Goal: Transaction & Acquisition: Purchase product/service

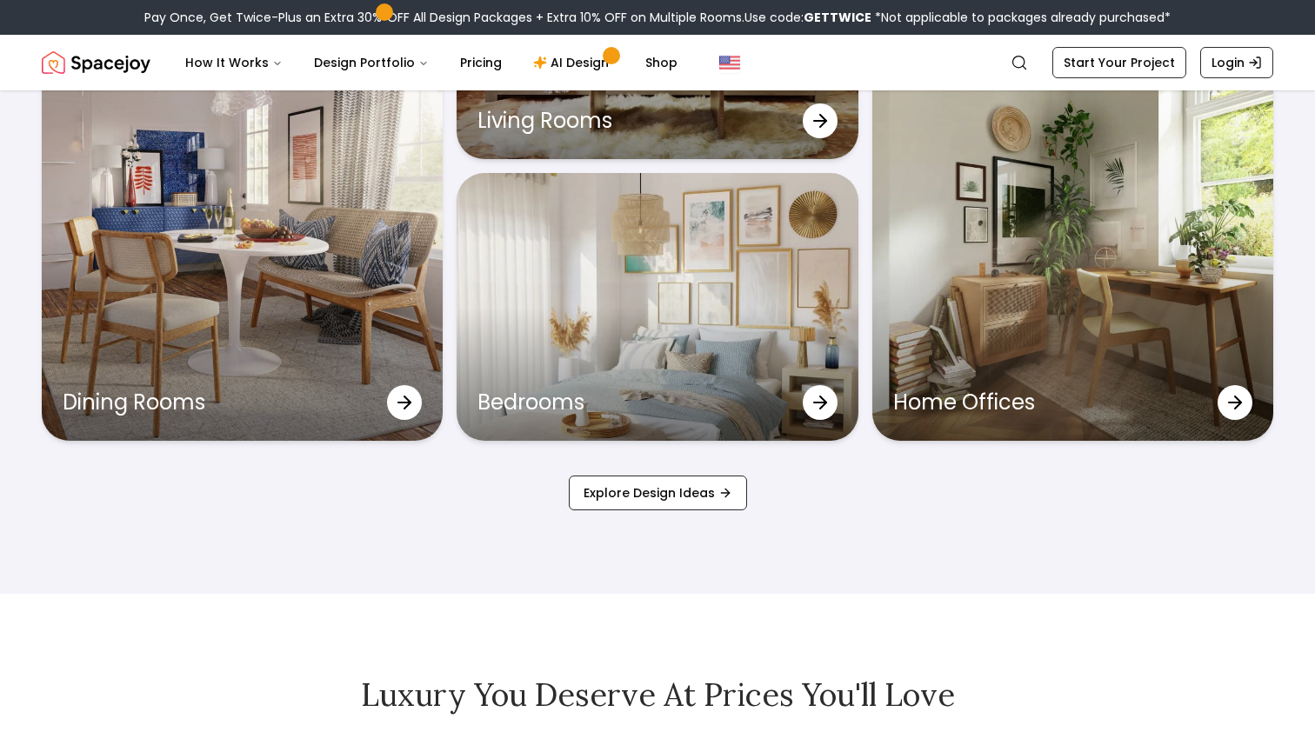
scroll to position [5842, 0]
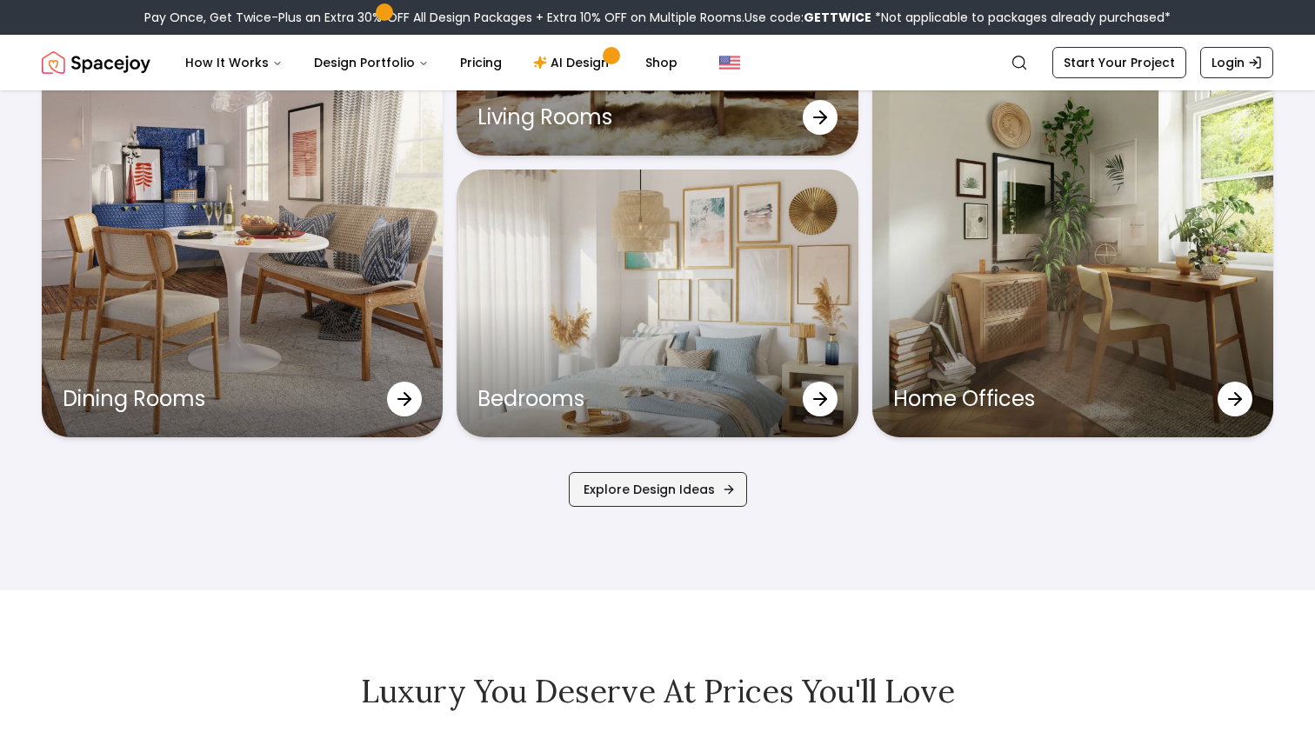
click at [693, 499] on link "Explore Design Ideas" at bounding box center [658, 489] width 178 height 35
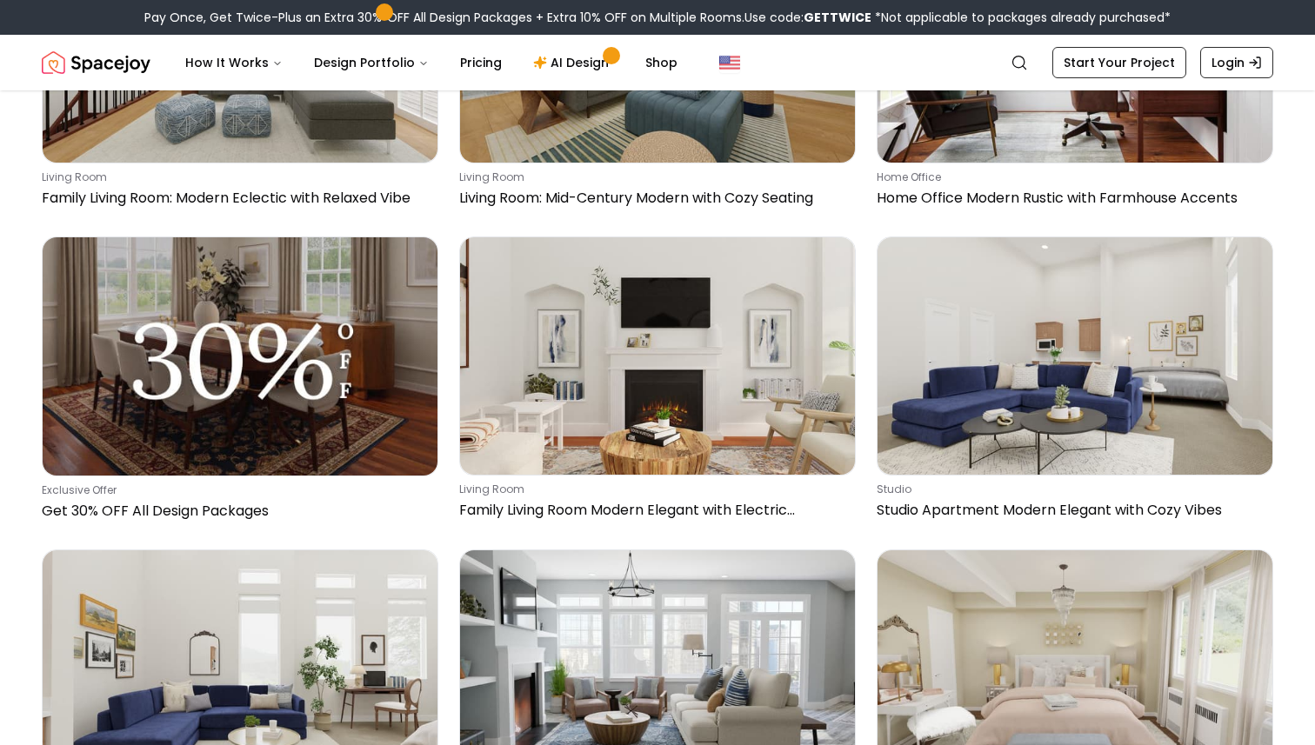
scroll to position [1303, 0]
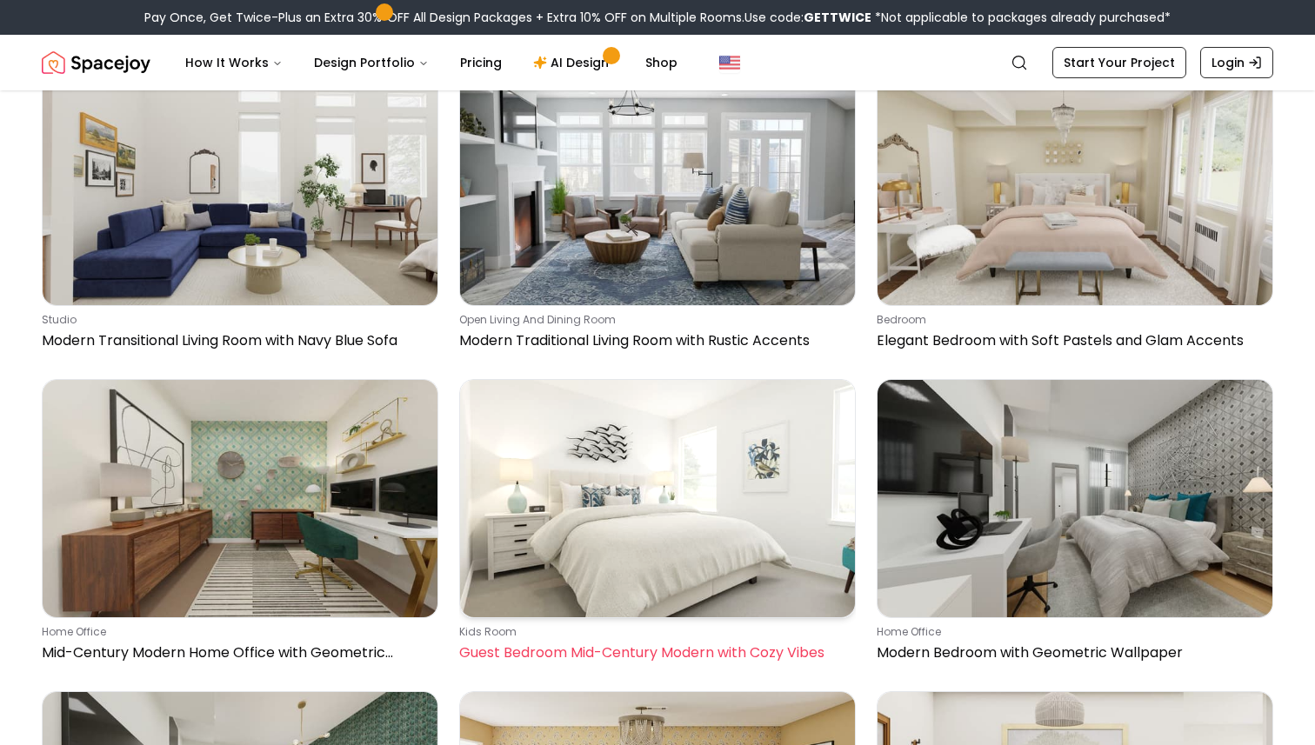
click at [718, 445] on img at bounding box center [657, 498] width 395 height 237
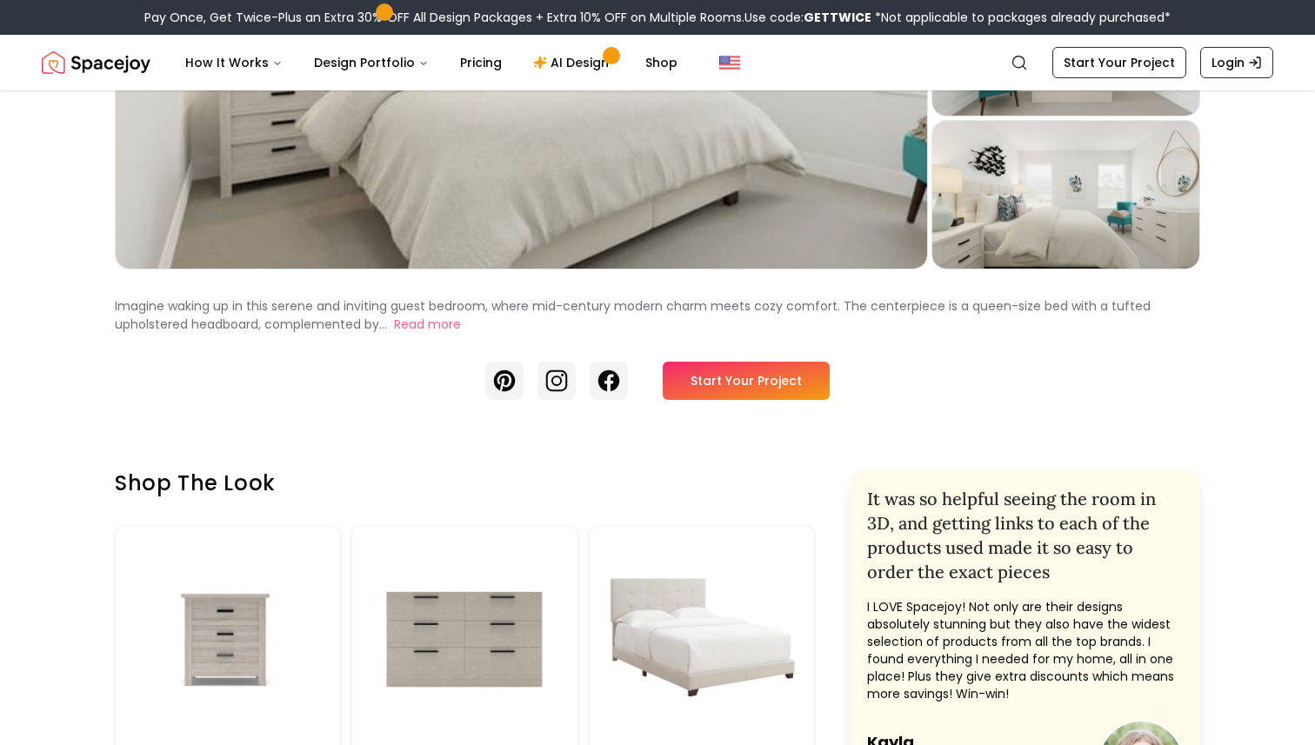
scroll to position [347, 0]
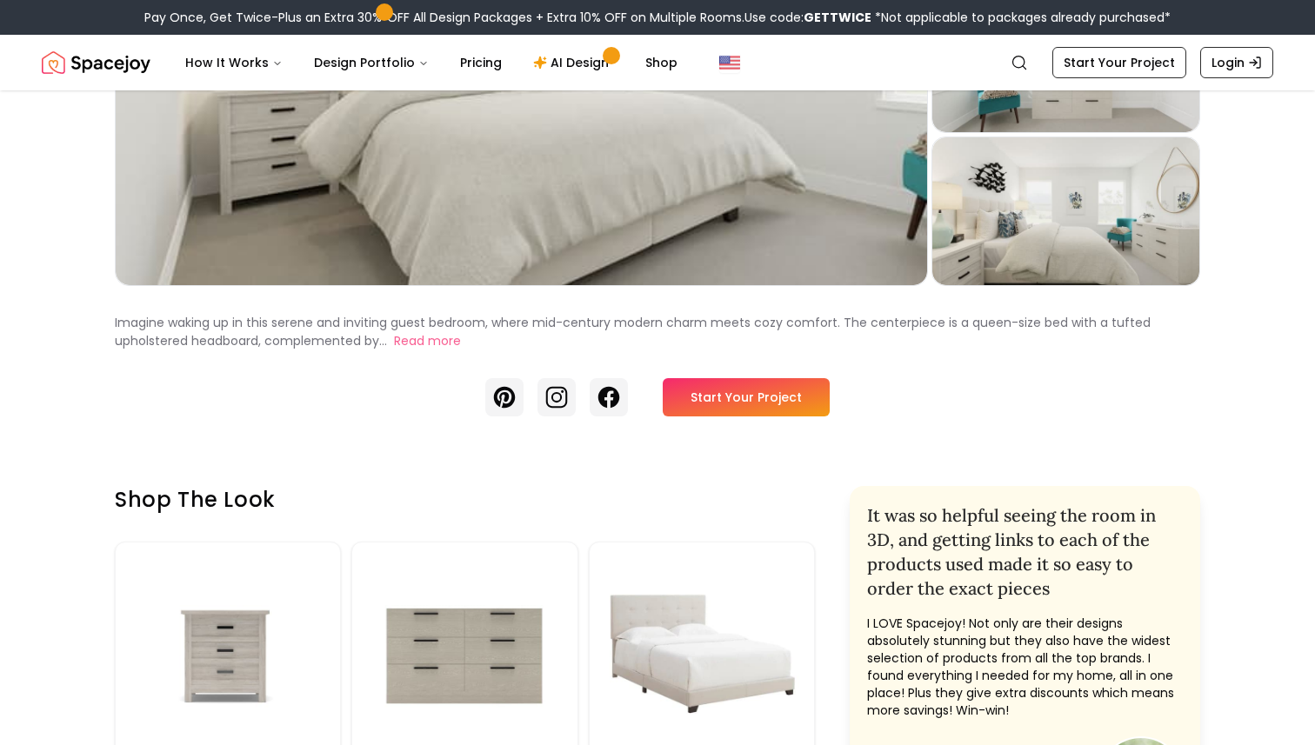
click at [776, 392] on link "Start Your Project" at bounding box center [746, 397] width 167 height 38
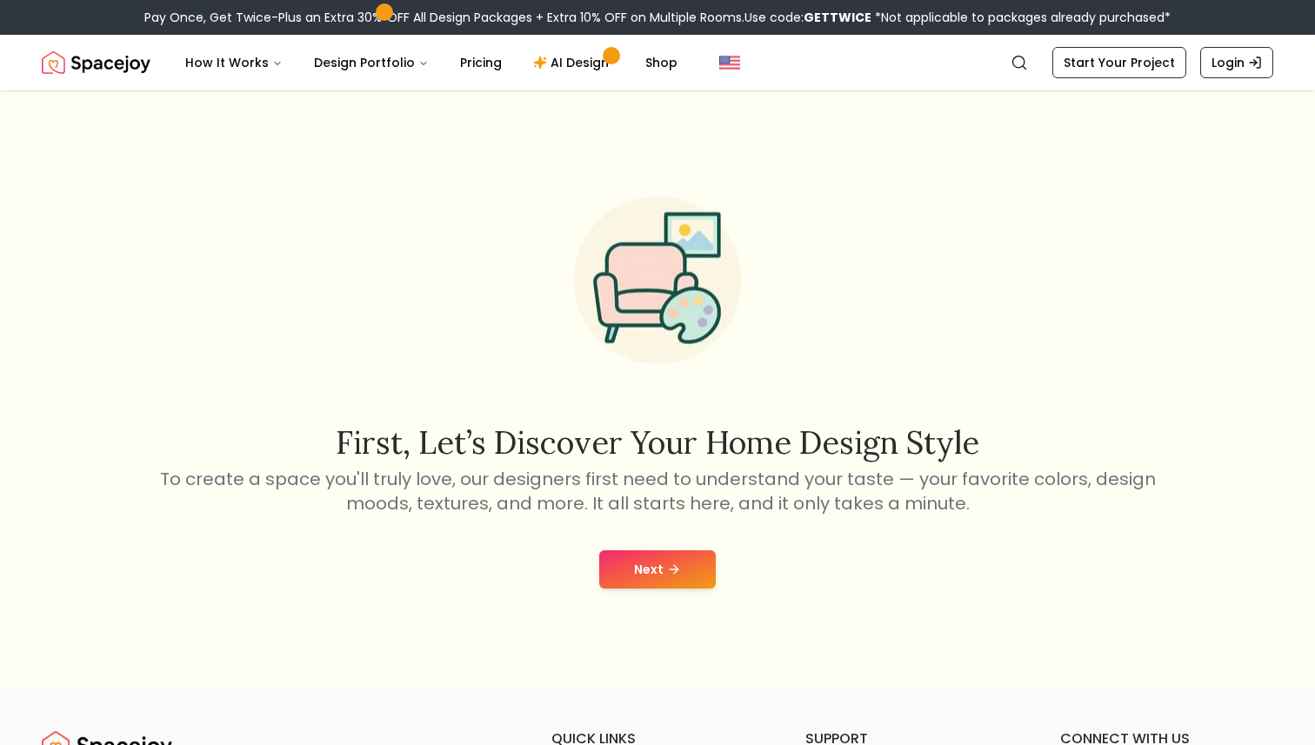
click at [683, 550] on button "Next" at bounding box center [657, 569] width 117 height 38
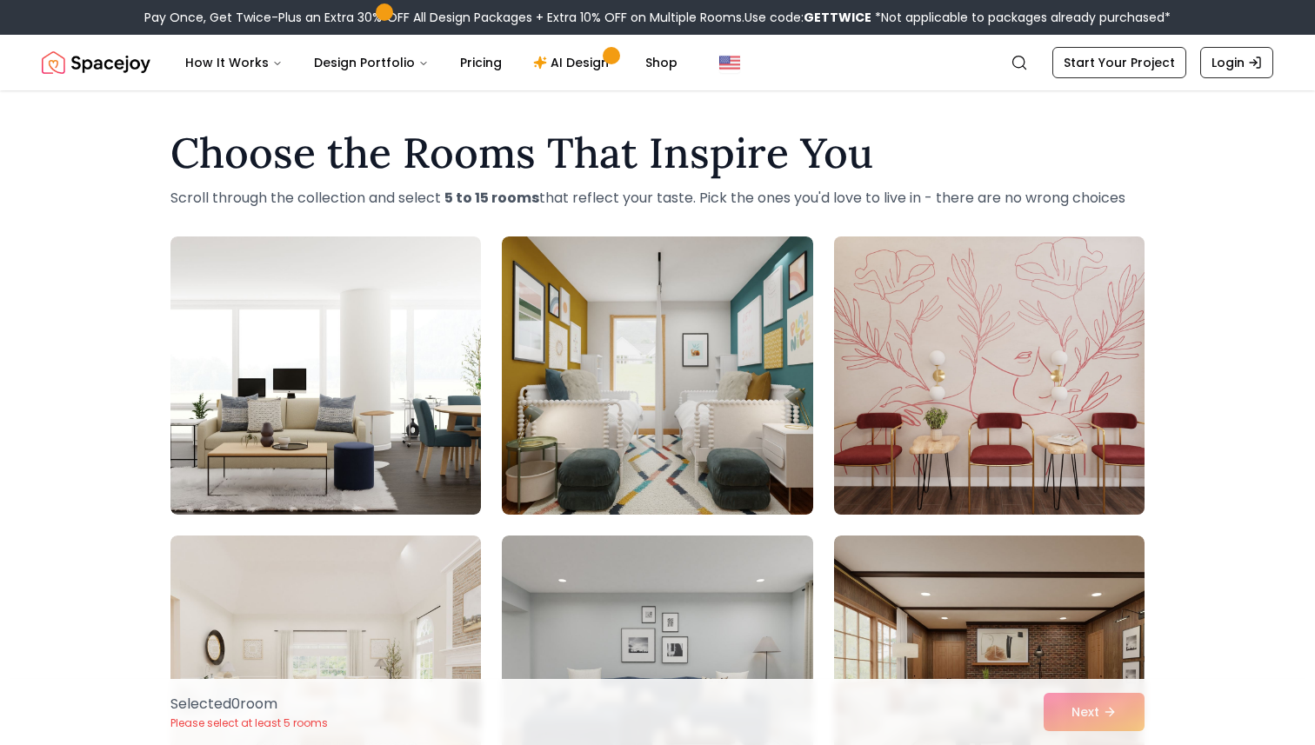
click at [1070, 450] on img at bounding box center [989, 376] width 326 height 292
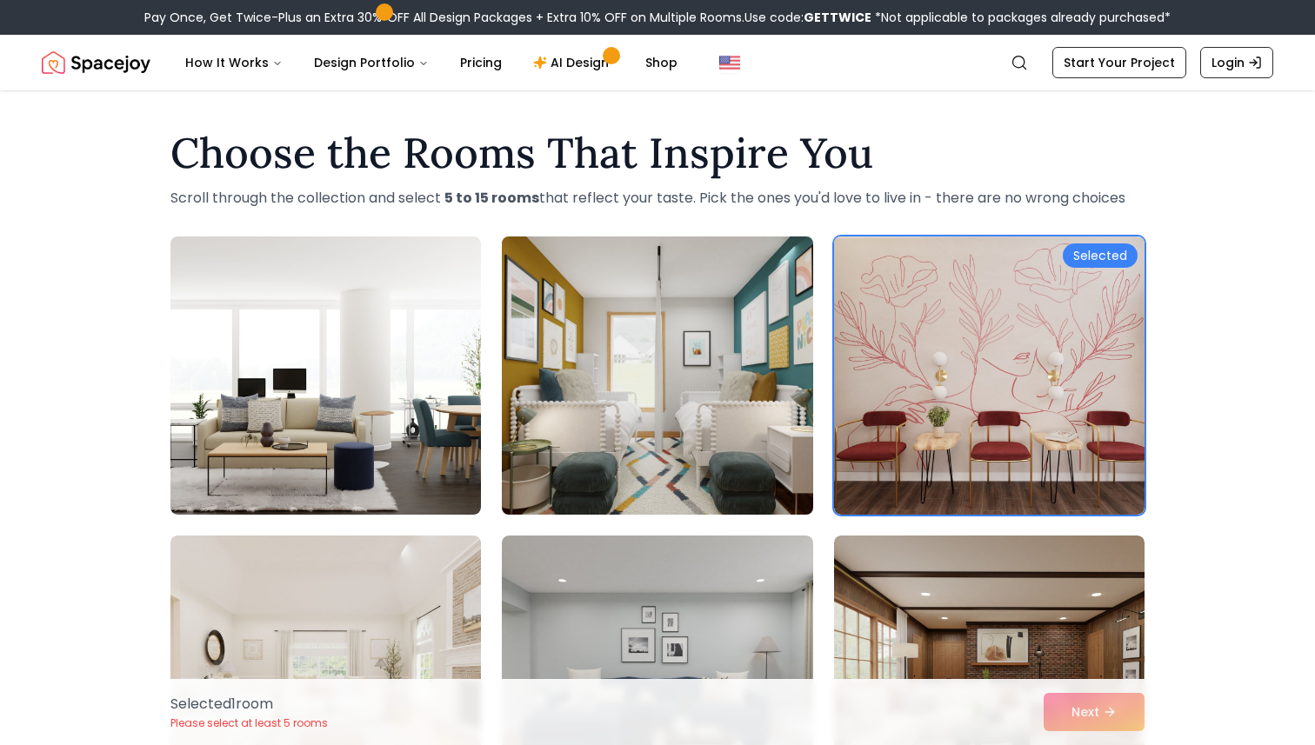
click at [648, 445] on img at bounding box center [657, 376] width 326 height 292
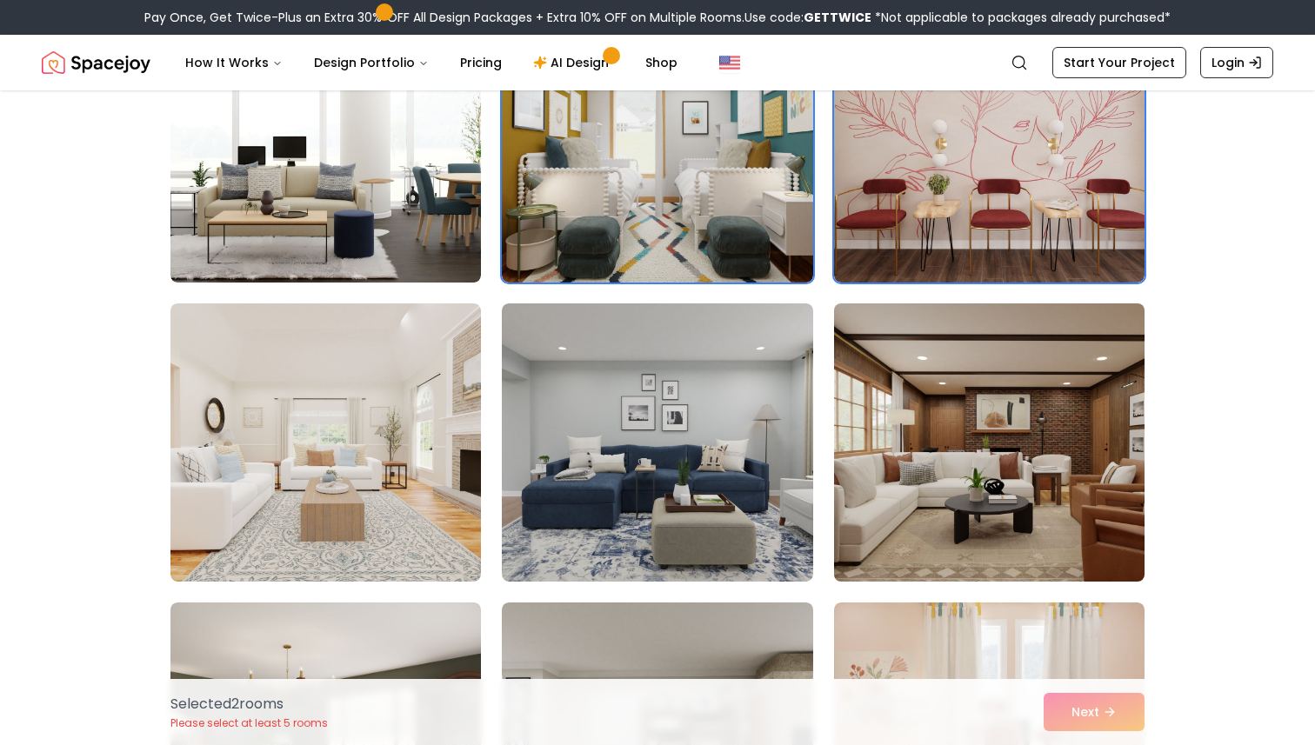
scroll to position [230, 0]
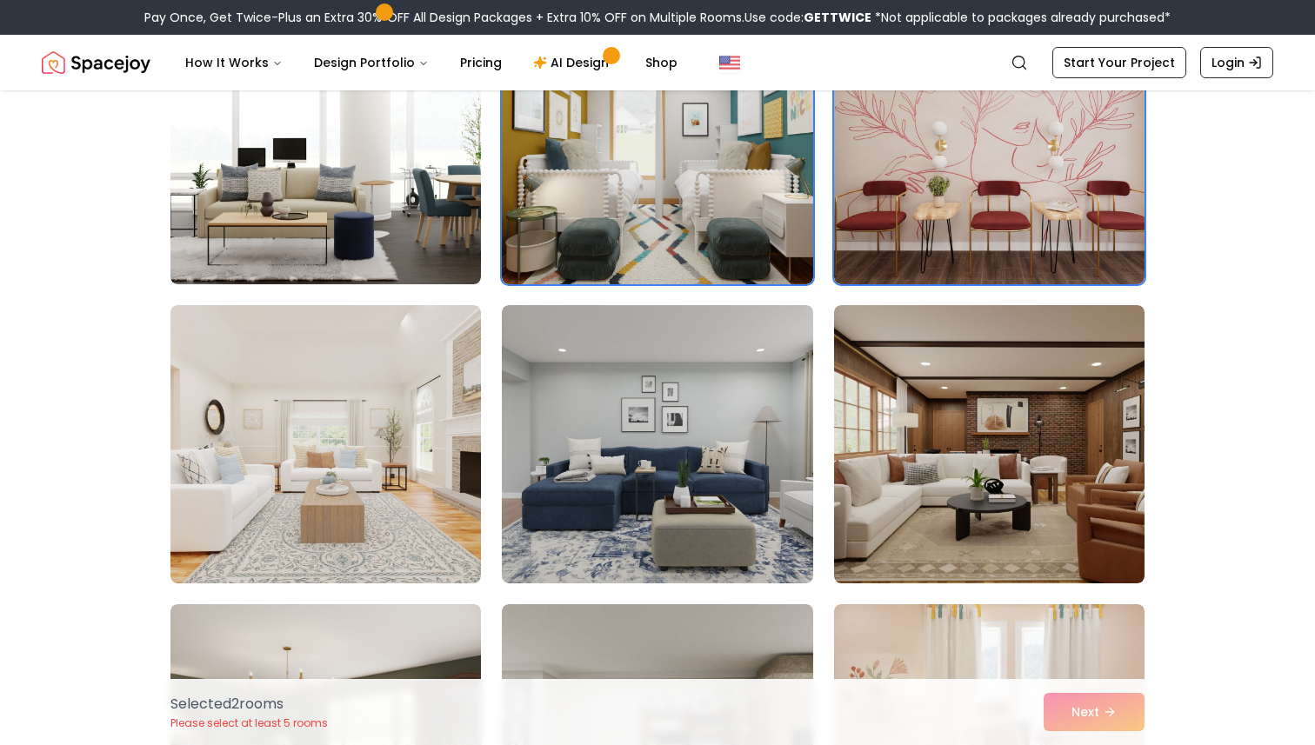
click at [1039, 599] on div "Selected Selected" at bounding box center [657, 594] width 974 height 1176
click at [960, 627] on img at bounding box center [989, 743] width 326 height 292
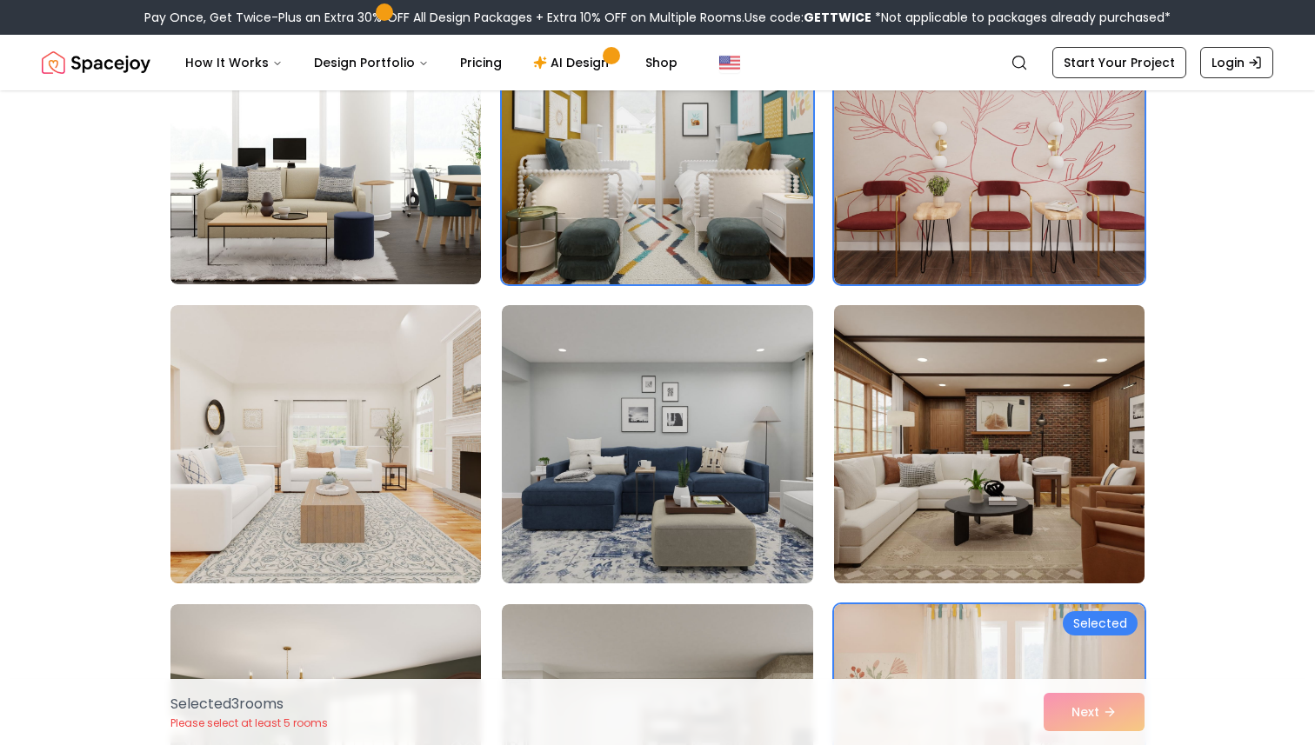
scroll to position [177, 0]
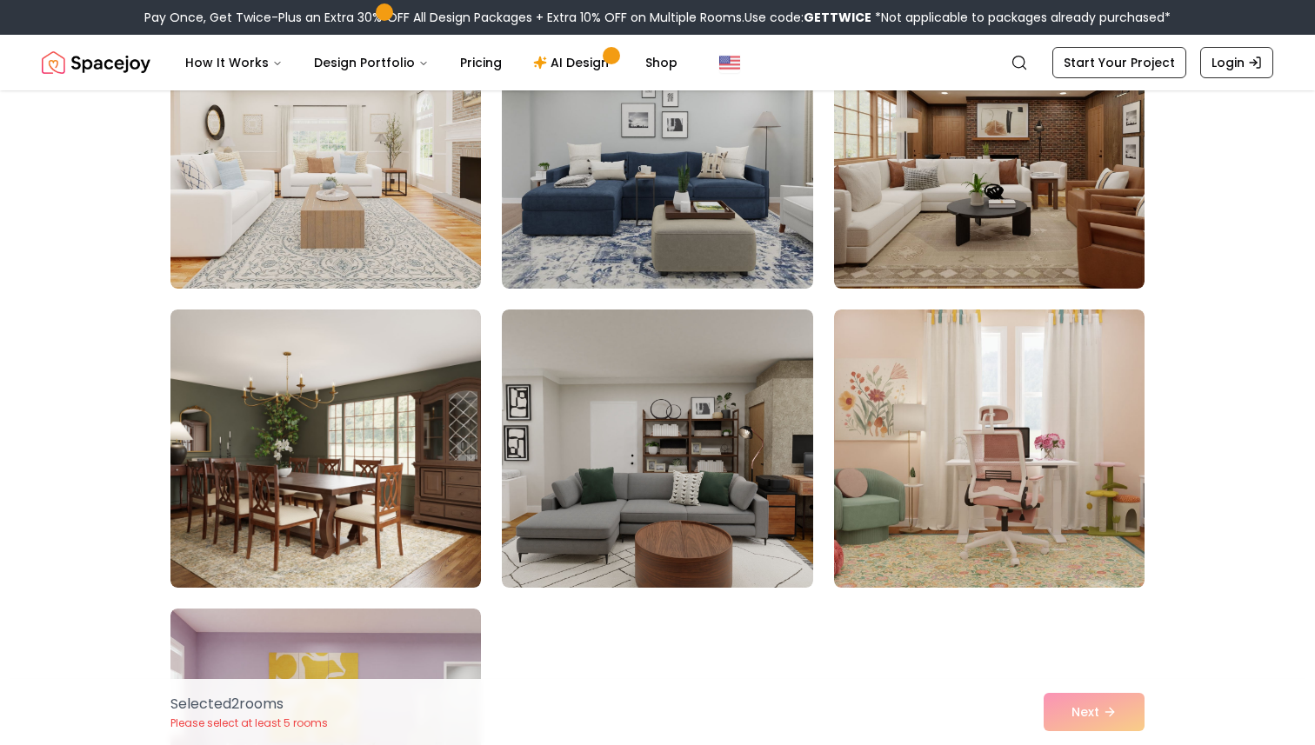
scroll to position [537, 0]
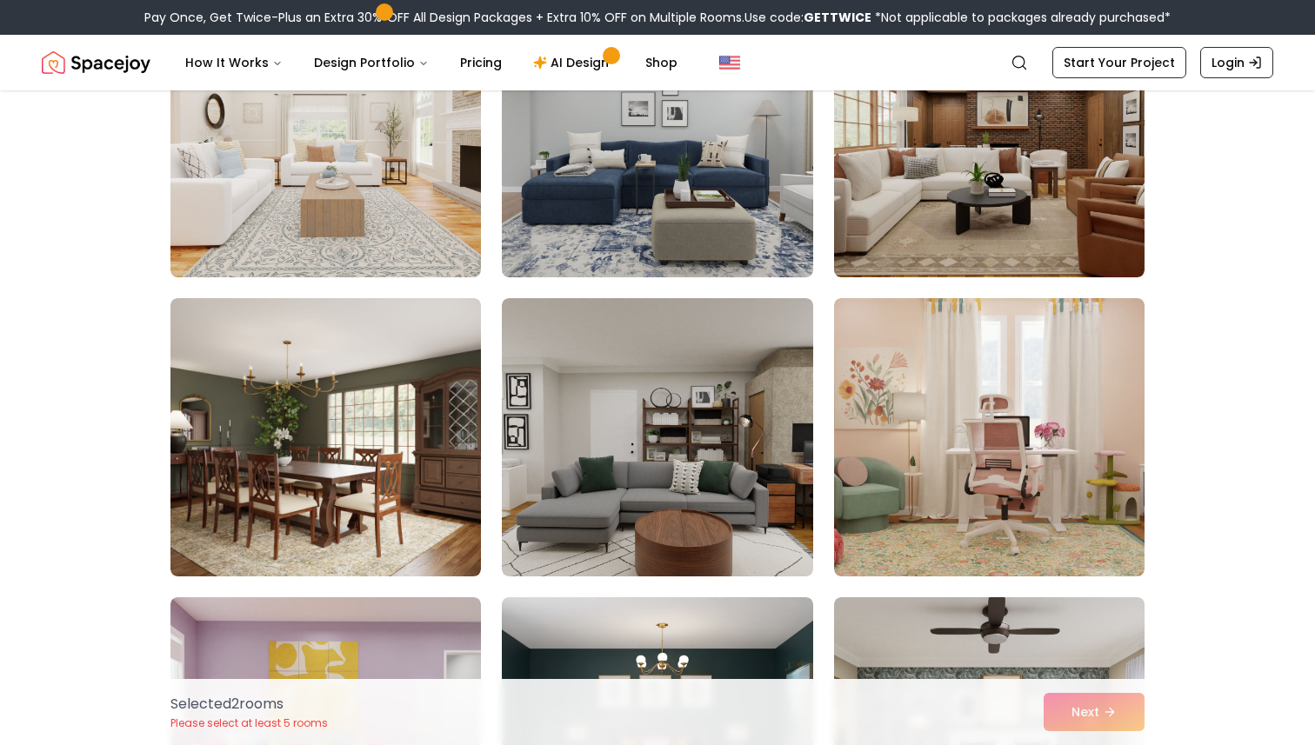
click at [1089, 717] on div "Selected 2 room s Please select at least 5 rooms Next" at bounding box center [658, 712] width 1002 height 66
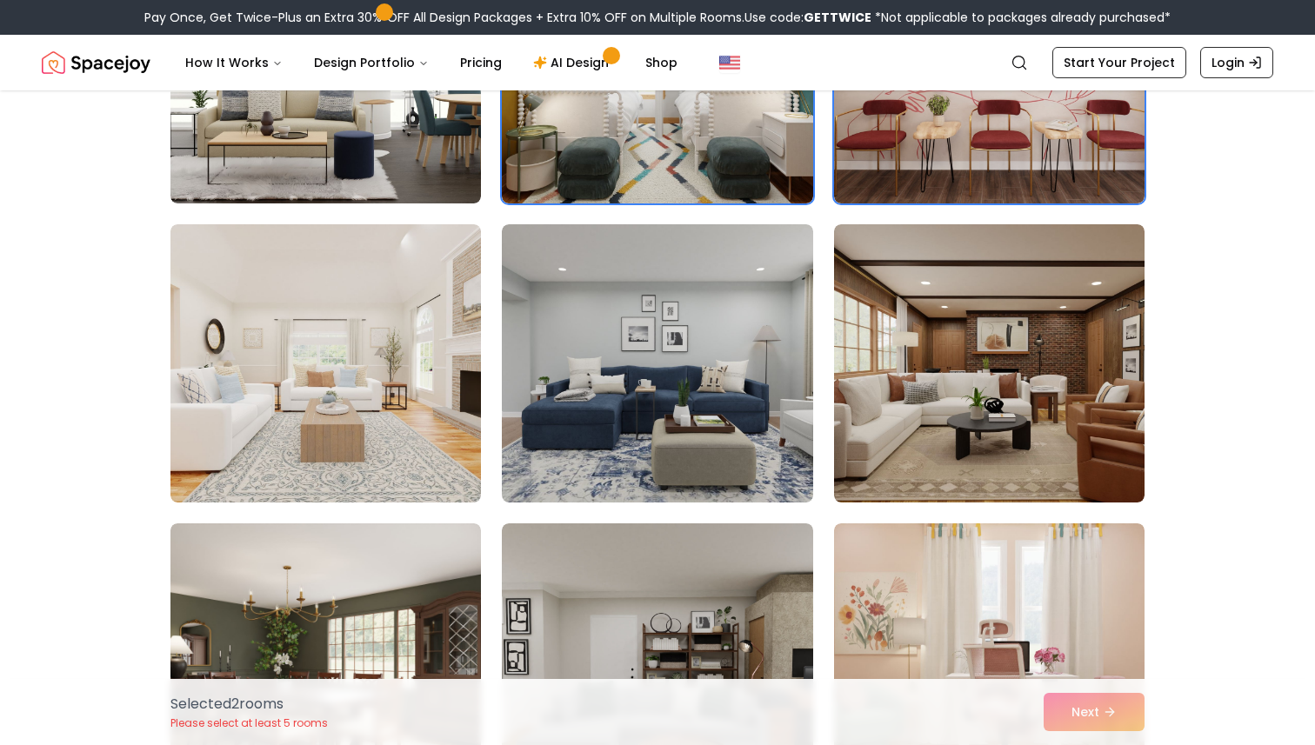
scroll to position [0, 0]
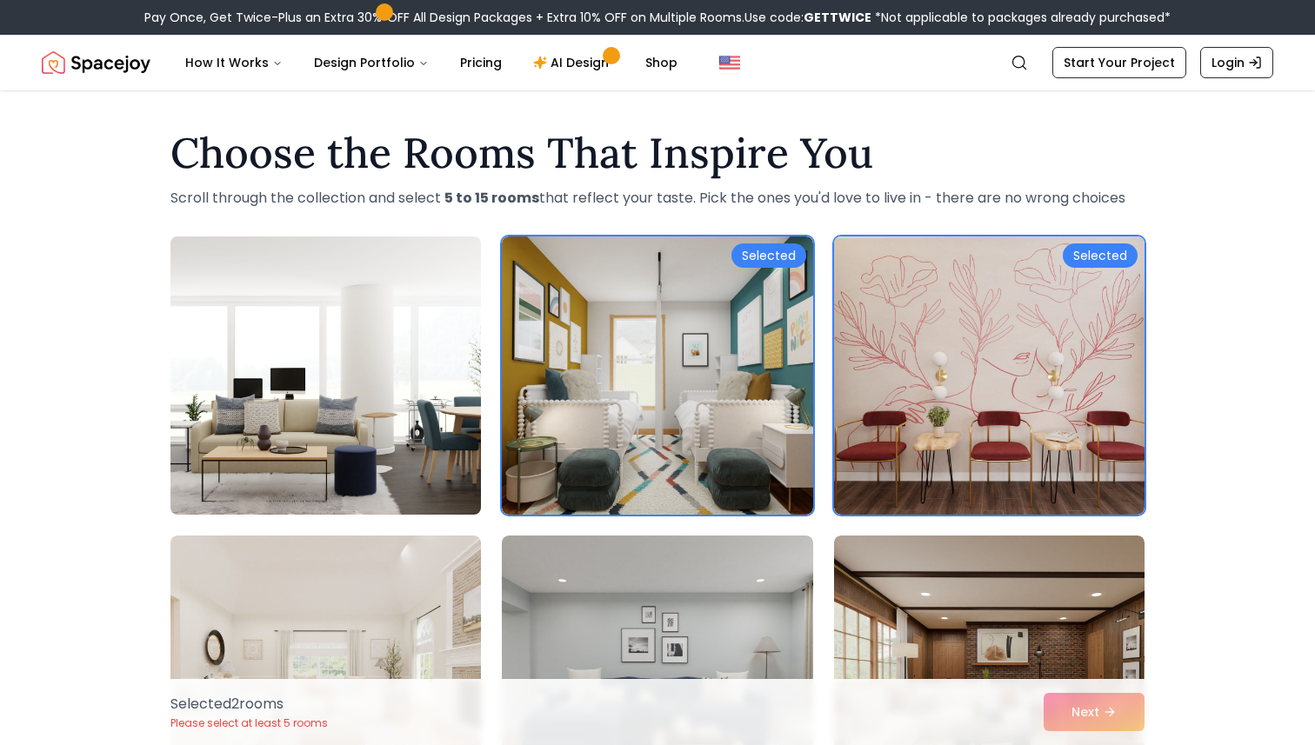
click at [425, 333] on img at bounding box center [326, 376] width 326 height 292
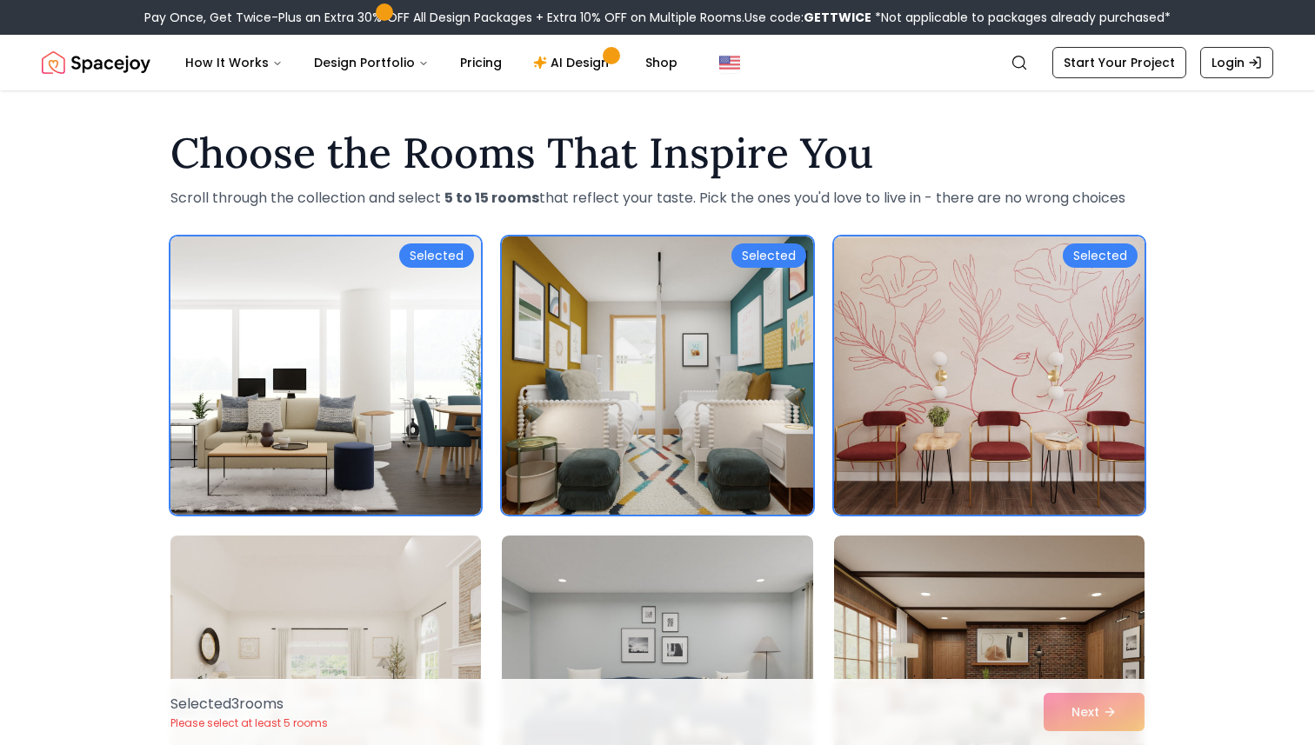
click at [412, 543] on img at bounding box center [326, 675] width 326 height 292
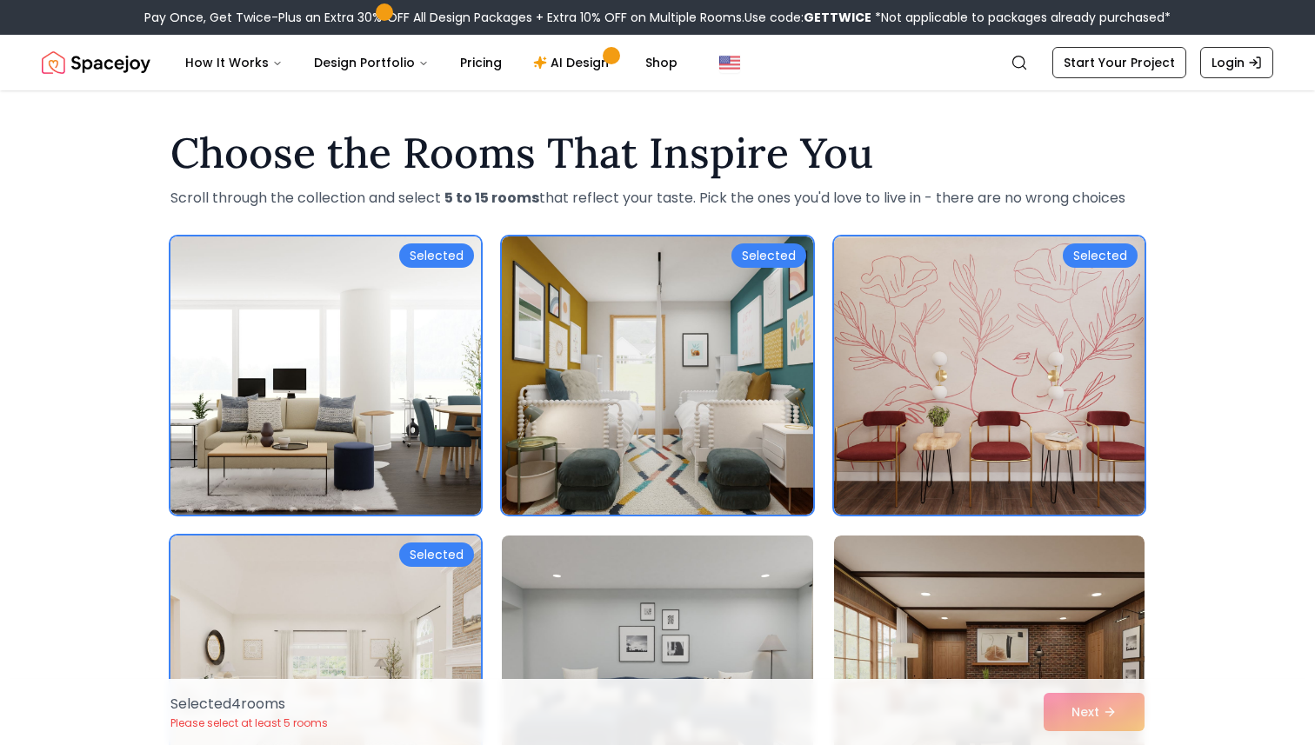
click at [595, 560] on img at bounding box center [657, 675] width 326 height 292
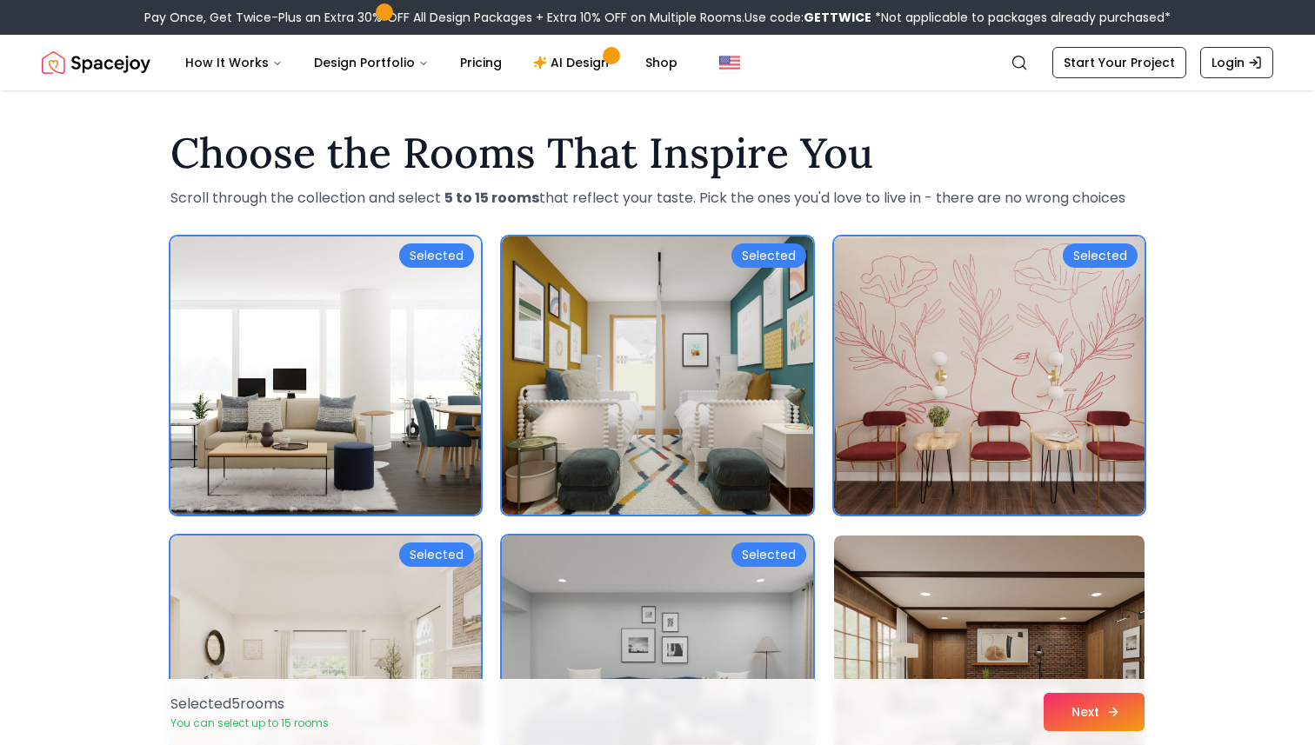
click at [1088, 714] on button "Next" at bounding box center [1093, 712] width 101 height 38
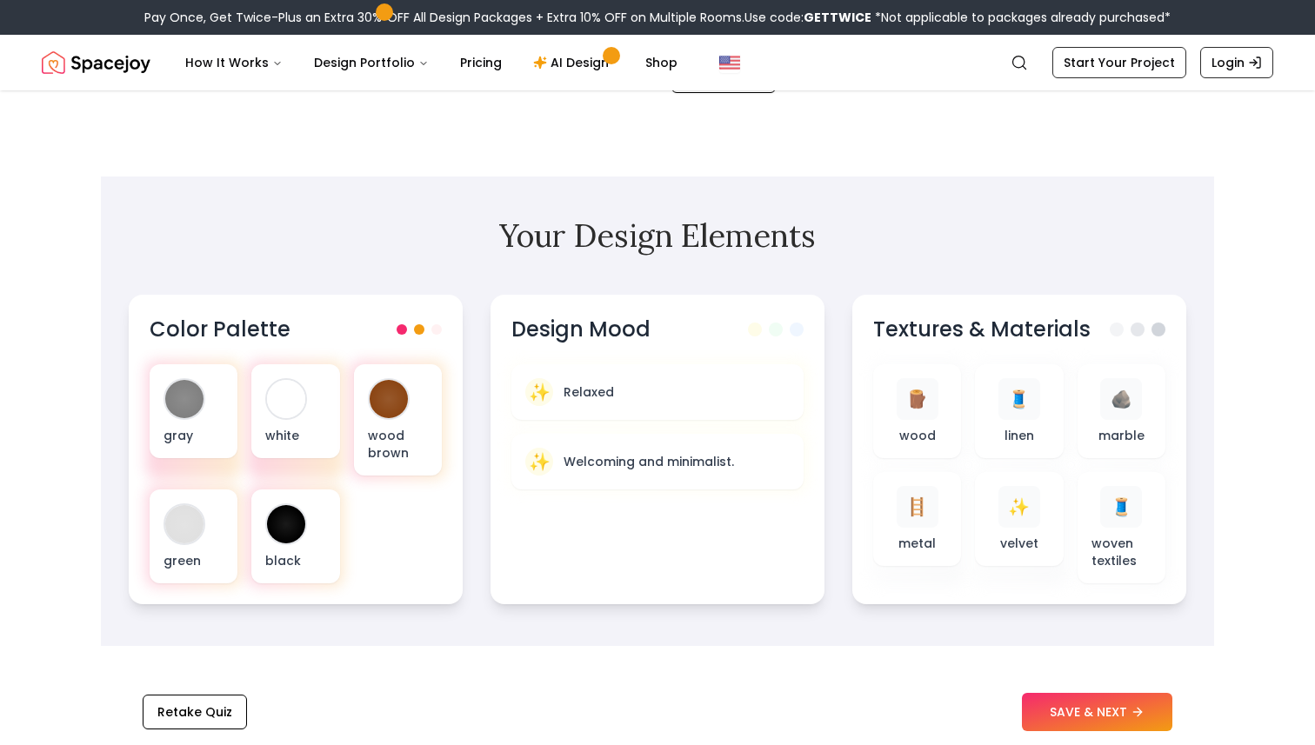
scroll to position [492, 0]
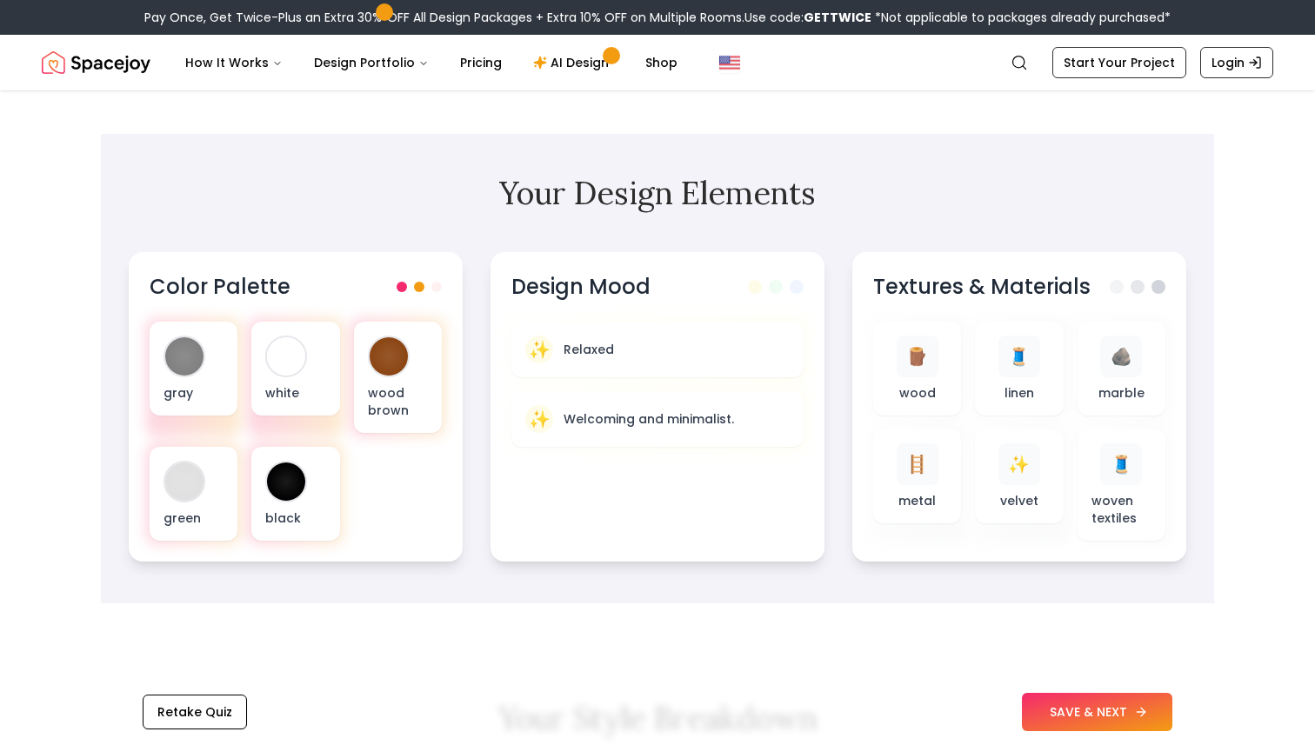
click at [1127, 710] on button "SAVE & NEXT" at bounding box center [1097, 712] width 150 height 38
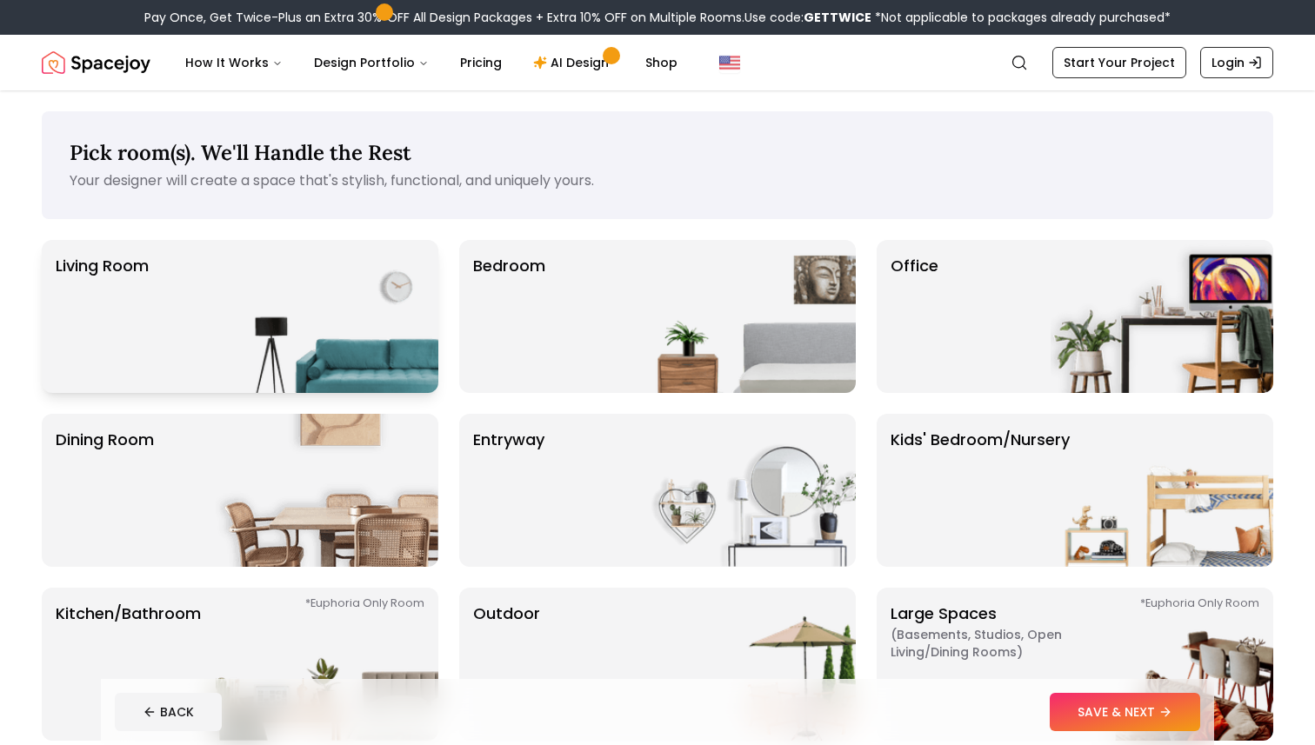
click at [372, 287] on img at bounding box center [327, 316] width 223 height 153
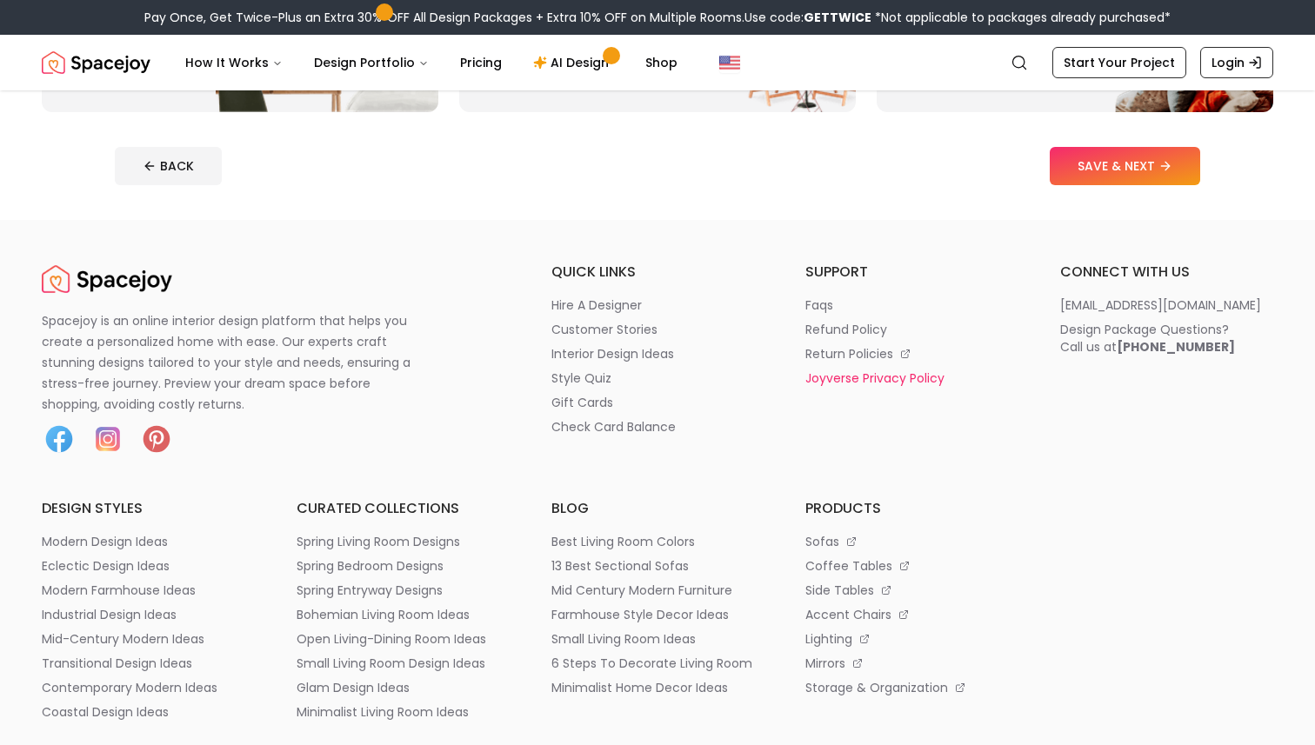
scroll to position [552, 0]
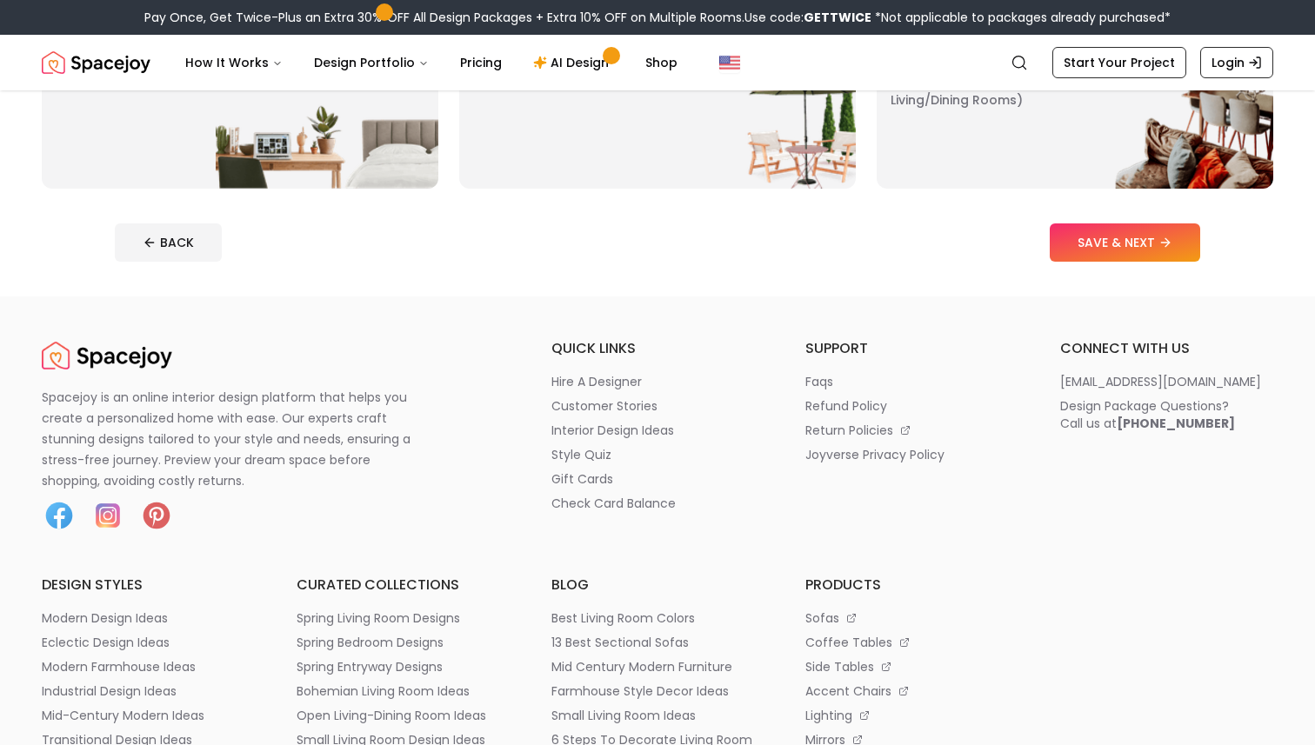
click at [1065, 262] on footer "BACK SAVE & NEXT" at bounding box center [657, 243] width 1113 height 66
click at [1076, 249] on button "SAVE & NEXT" at bounding box center [1125, 242] width 150 height 38
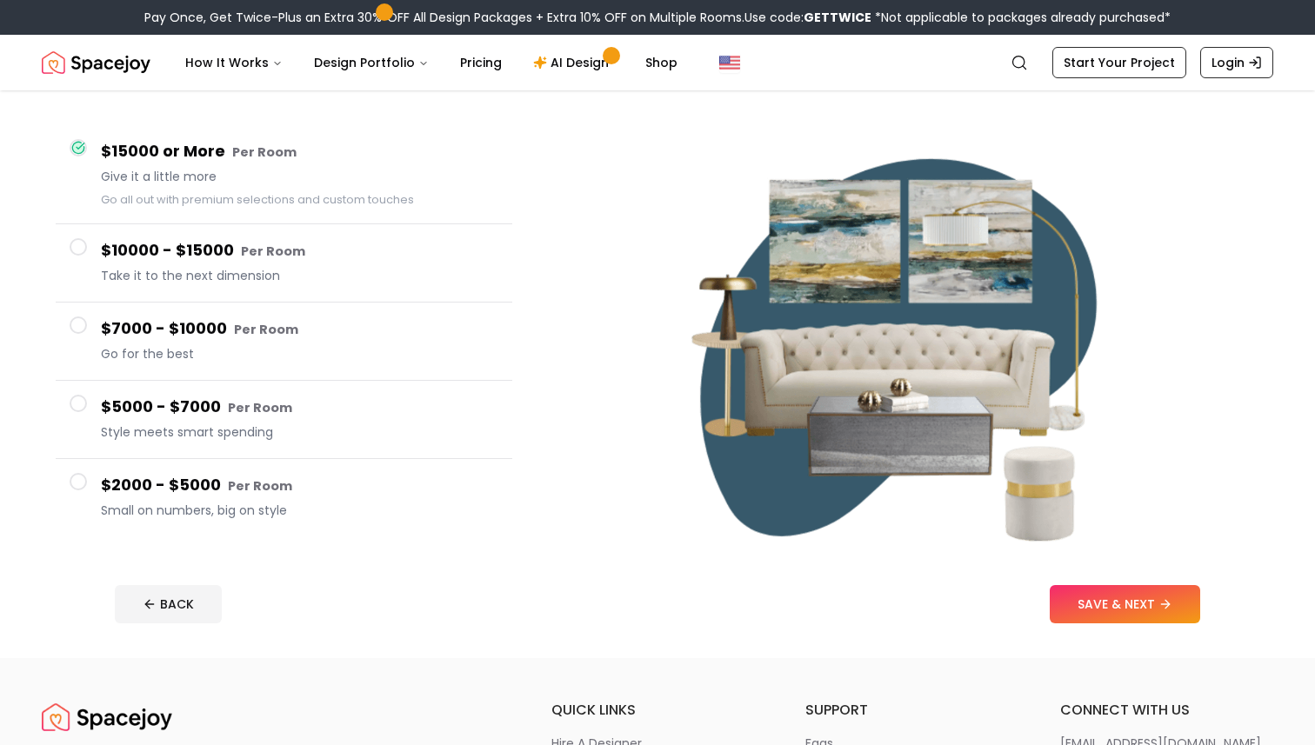
scroll to position [196, 0]
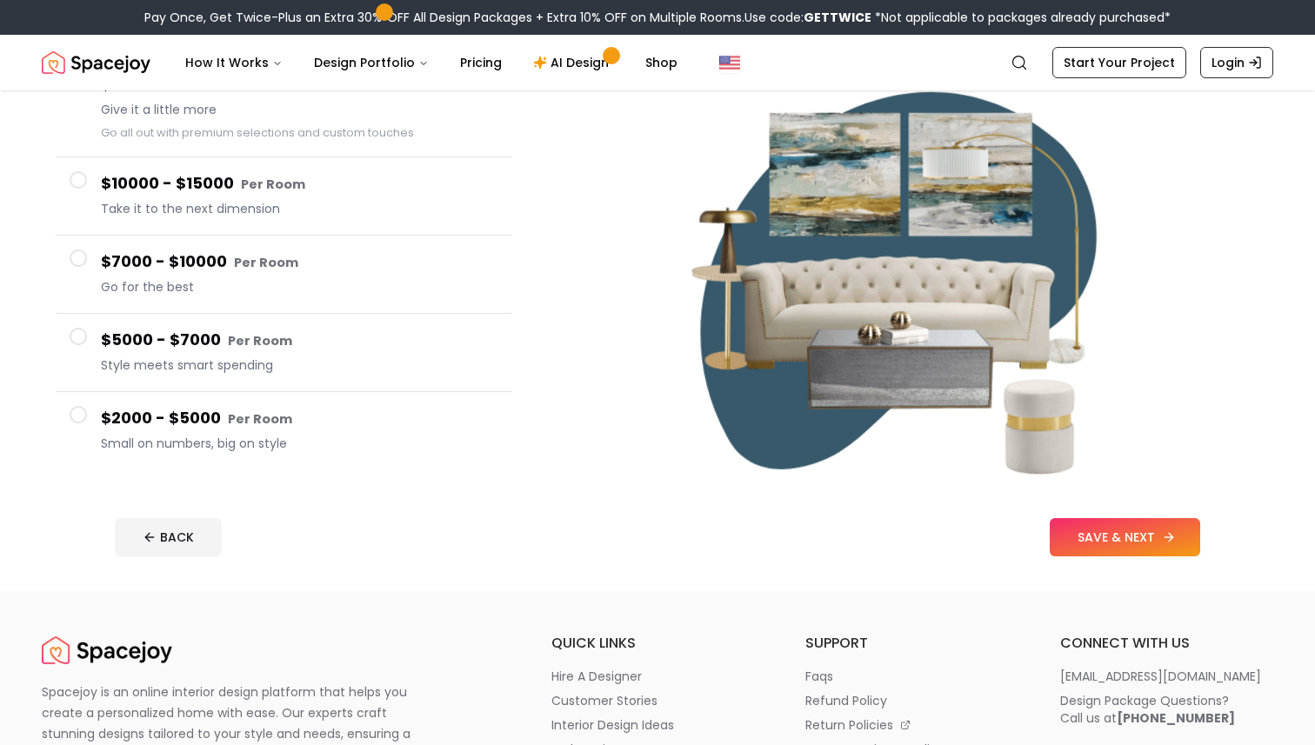
click at [1136, 530] on button "SAVE & NEXT" at bounding box center [1125, 537] width 150 height 38
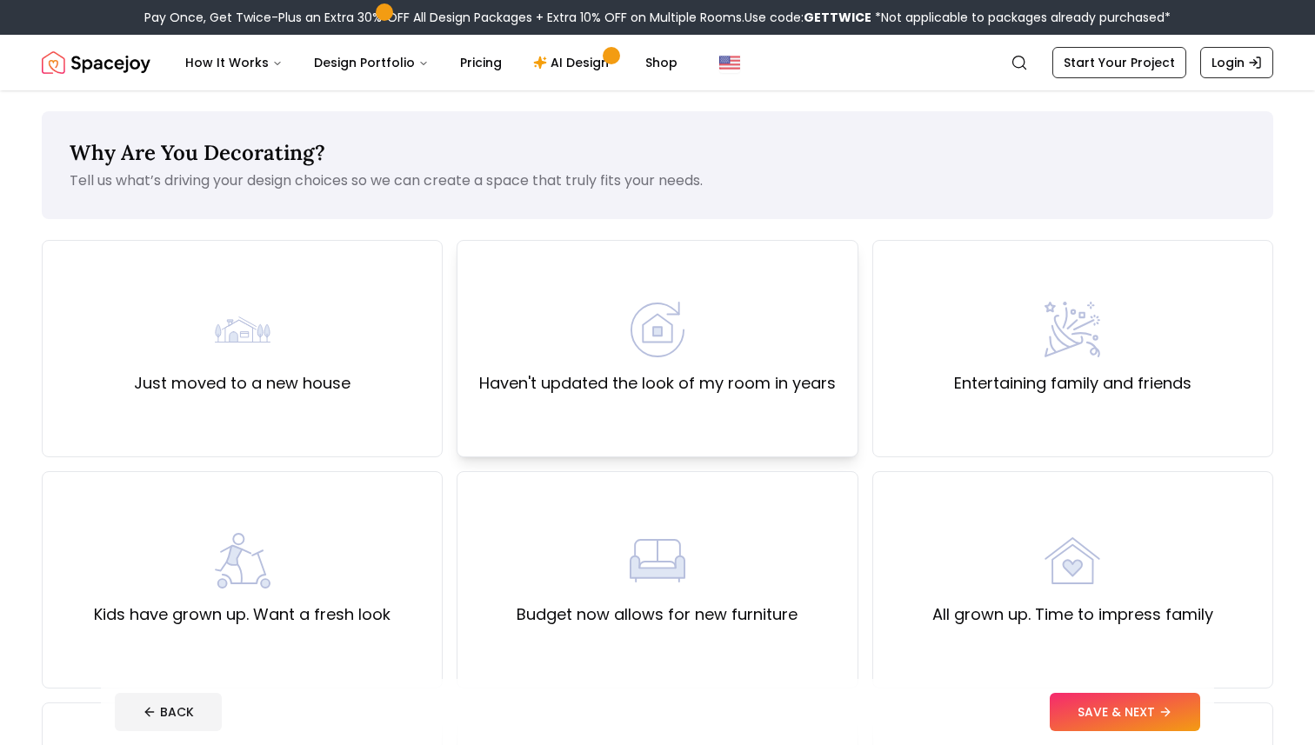
click at [636, 371] on label "Haven't updated the look of my room in years" at bounding box center [657, 383] width 357 height 24
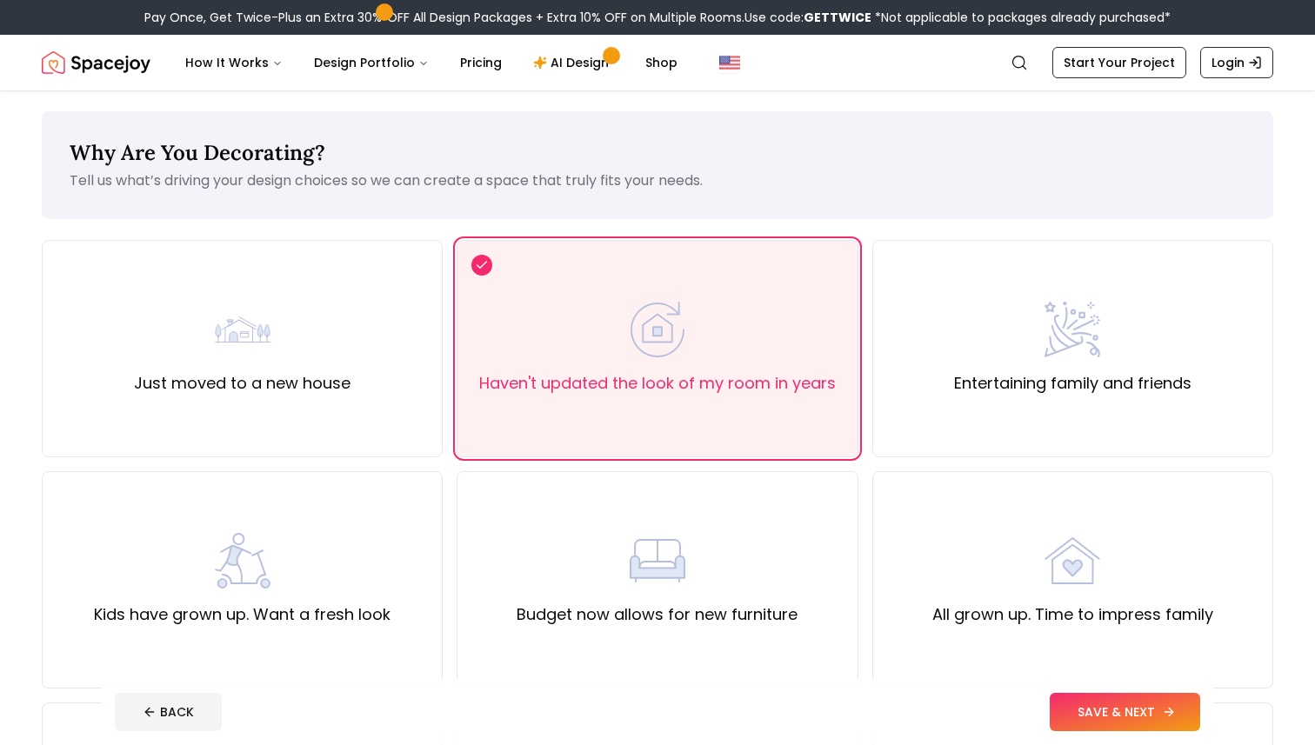
click at [1118, 718] on button "SAVE & NEXT" at bounding box center [1125, 712] width 150 height 38
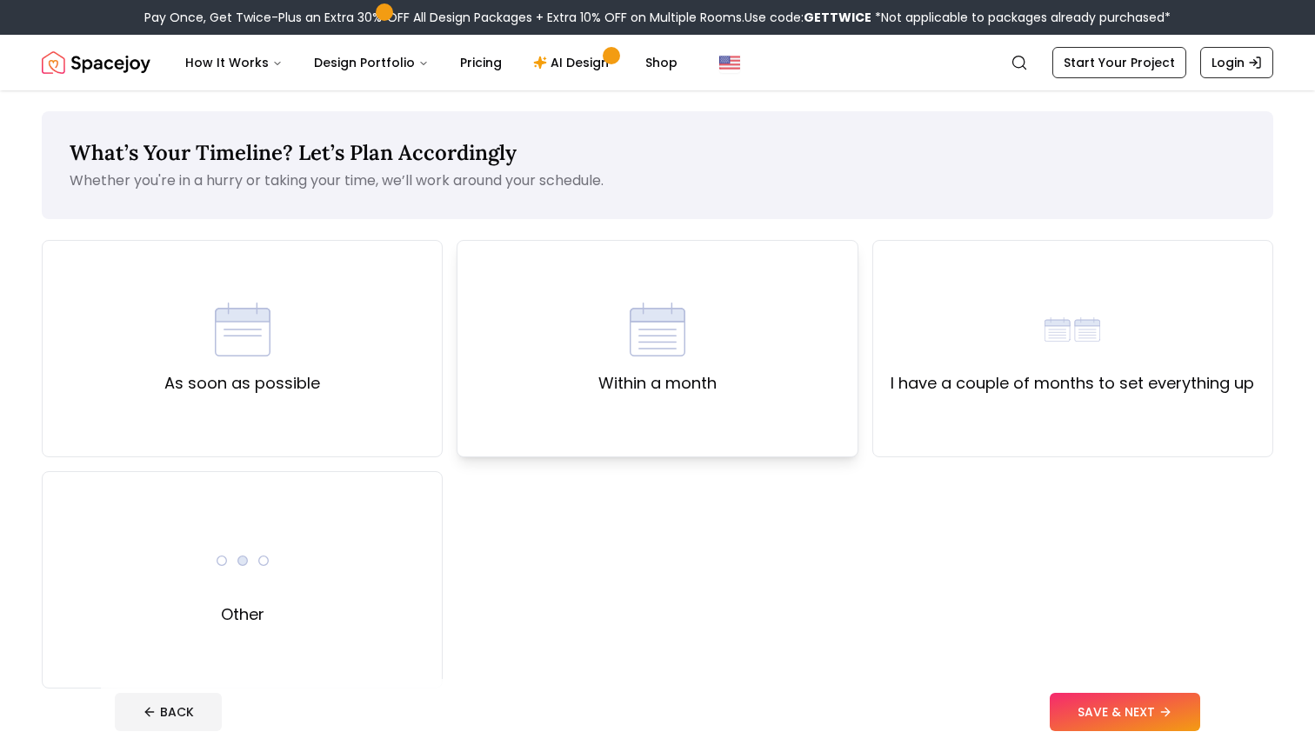
click at [700, 414] on div "Within a month" at bounding box center [657, 348] width 401 height 217
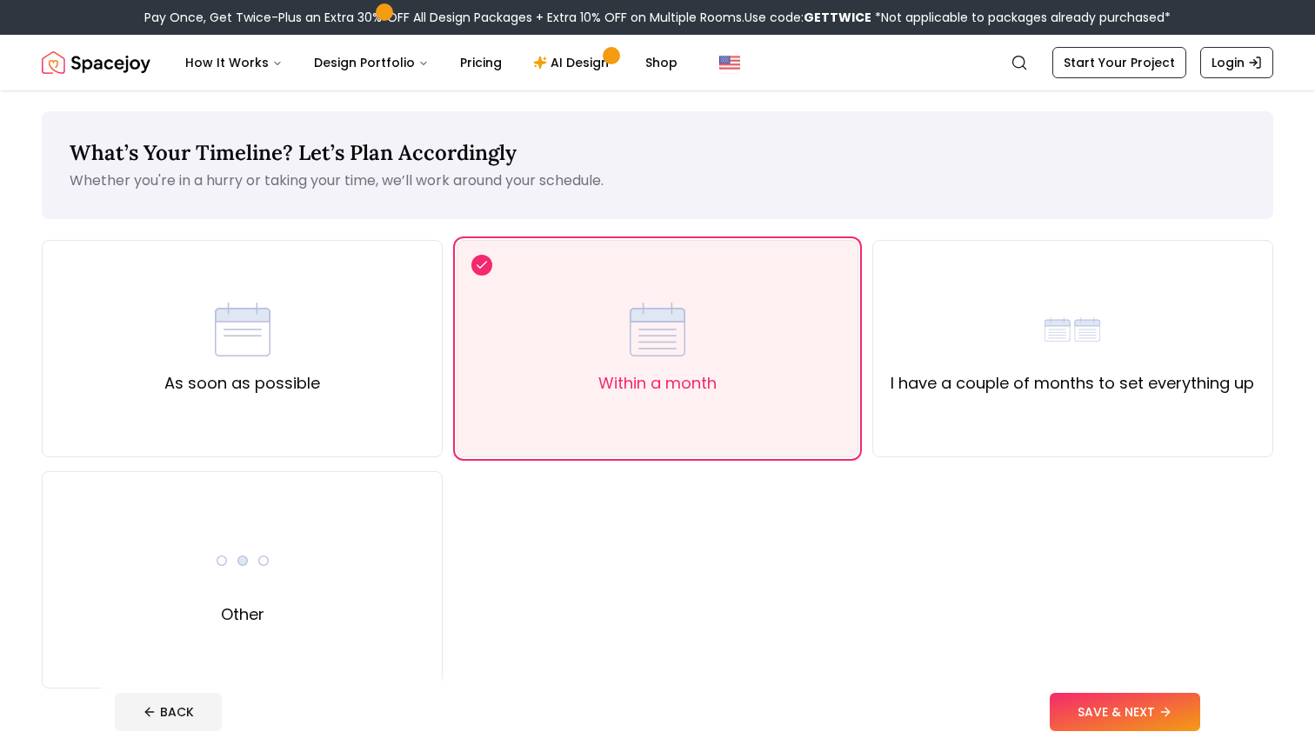
click at [1073, 692] on footer "BACK SAVE & NEXT" at bounding box center [657, 712] width 1113 height 66
click at [1076, 703] on button "SAVE & NEXT" at bounding box center [1125, 712] width 150 height 38
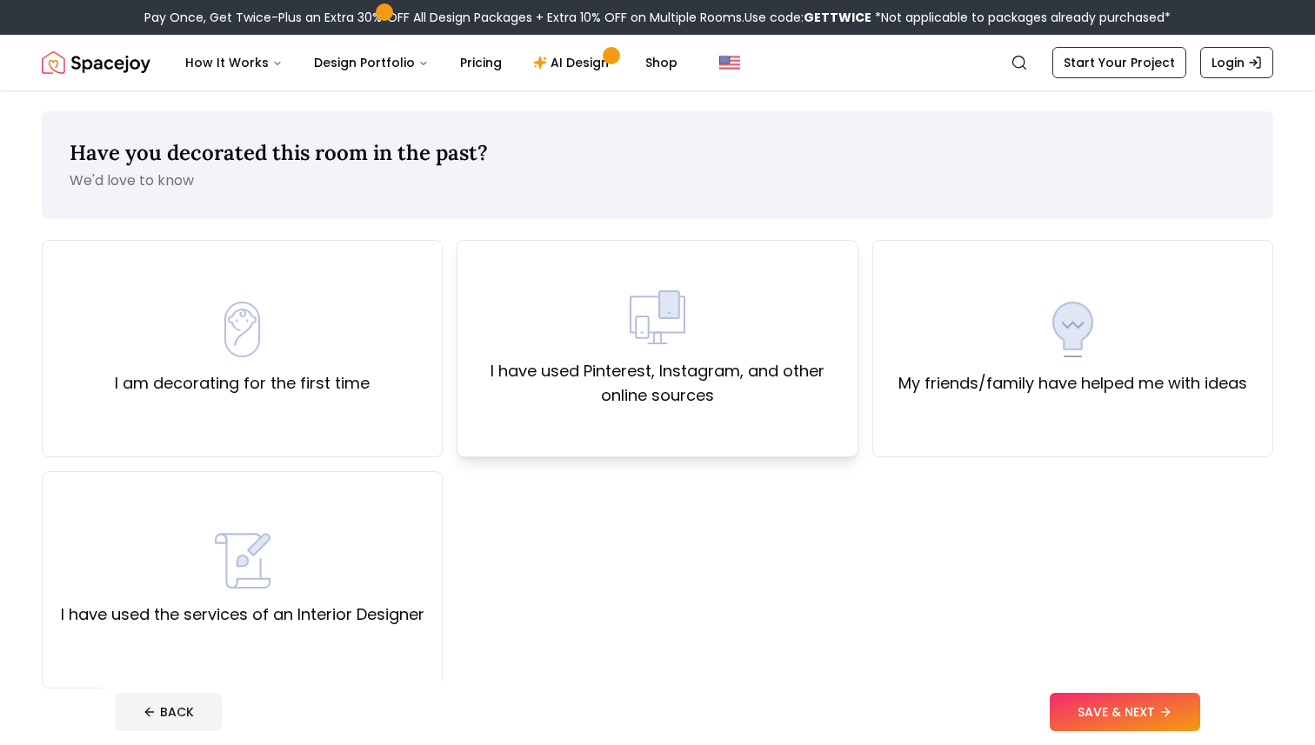
click at [735, 403] on label "I have used Pinterest, Instagram, and other online sources" at bounding box center [656, 383] width 371 height 49
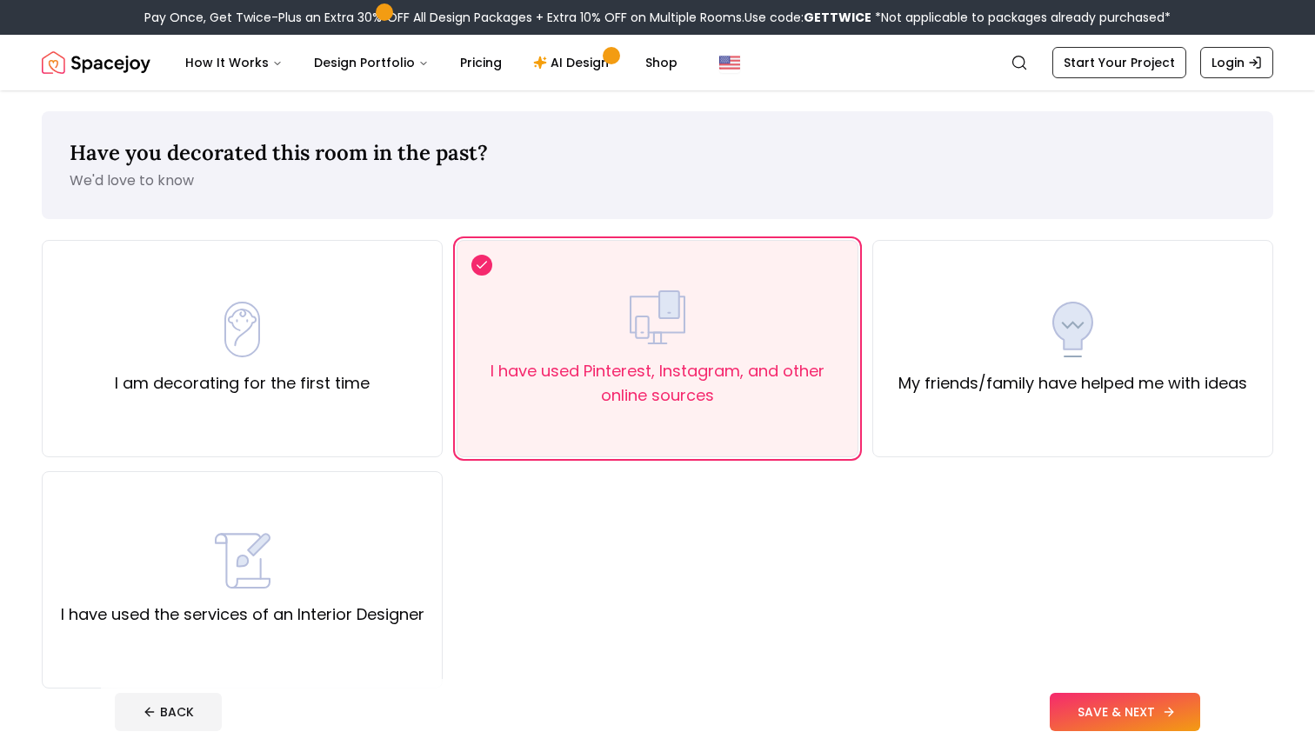
click at [1116, 725] on button "SAVE & NEXT" at bounding box center [1125, 712] width 150 height 38
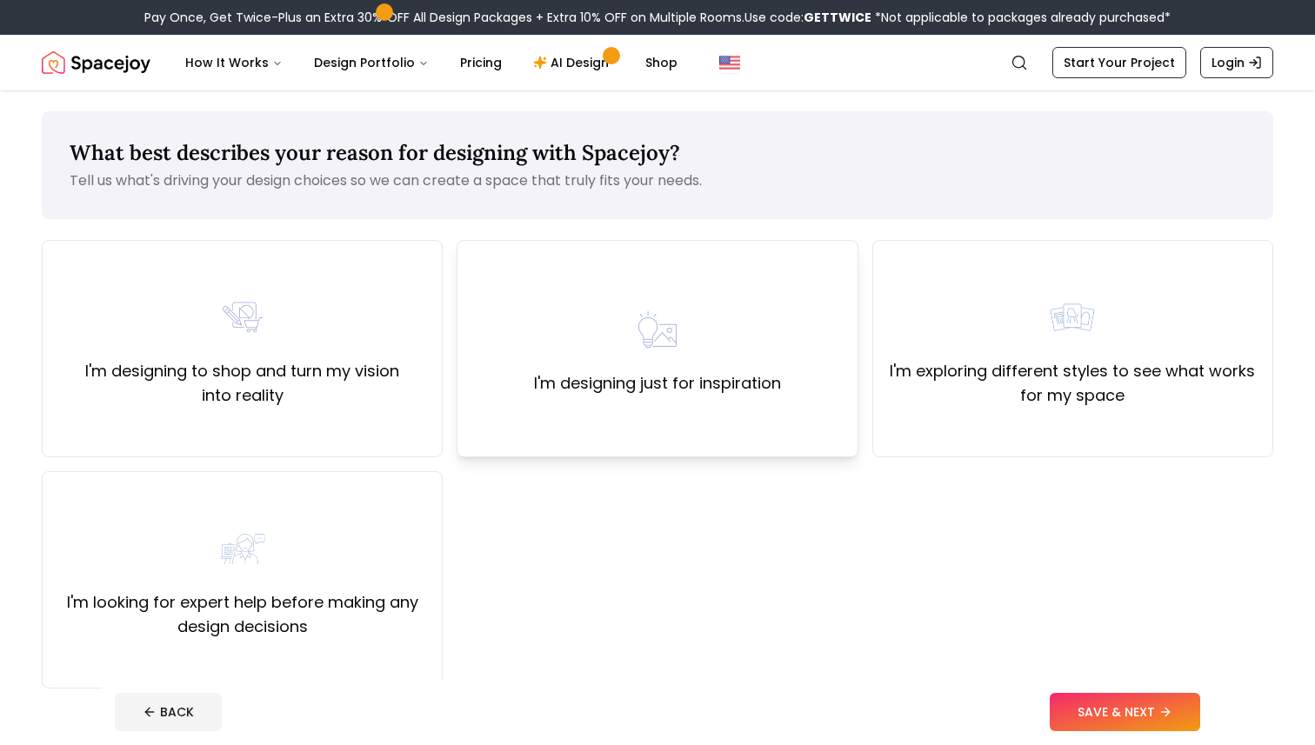
click at [698, 426] on div "I'm designing just for inspiration" at bounding box center [657, 348] width 401 height 217
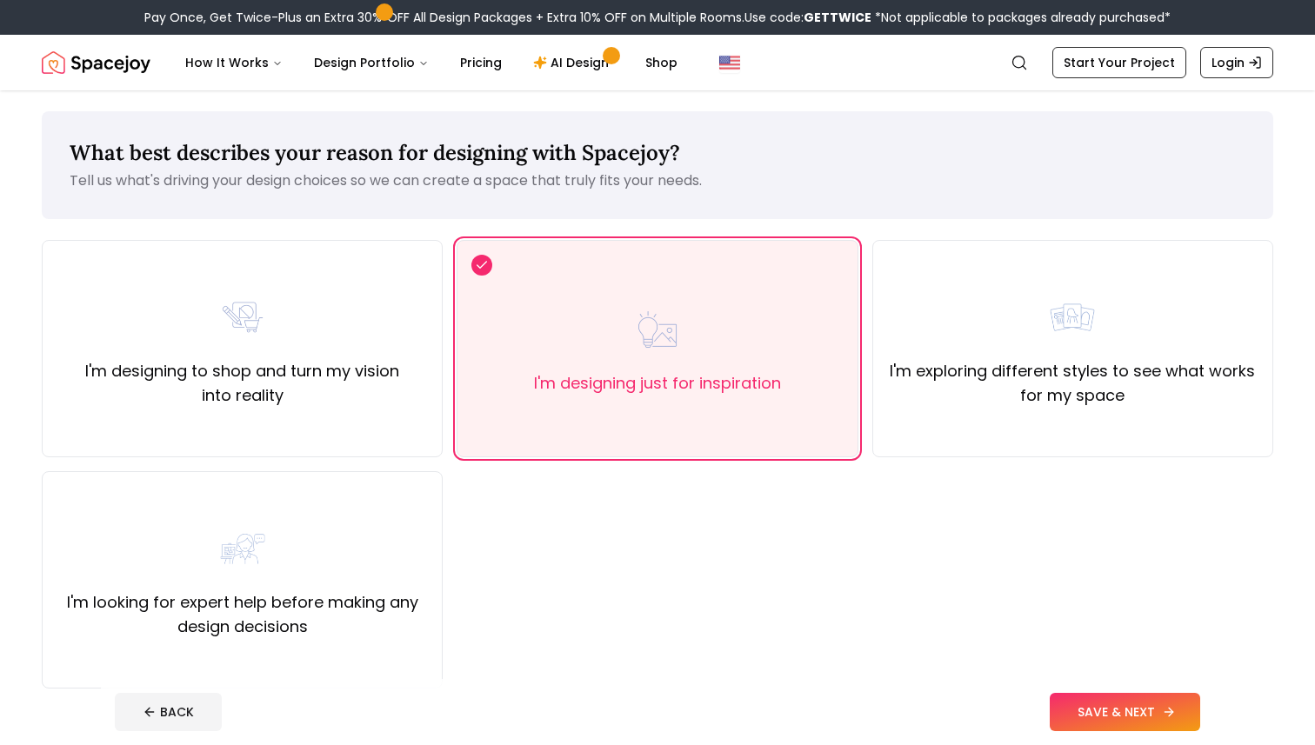
click at [1087, 710] on button "SAVE & NEXT" at bounding box center [1125, 712] width 150 height 38
